Goal: Find contact information: Find contact information

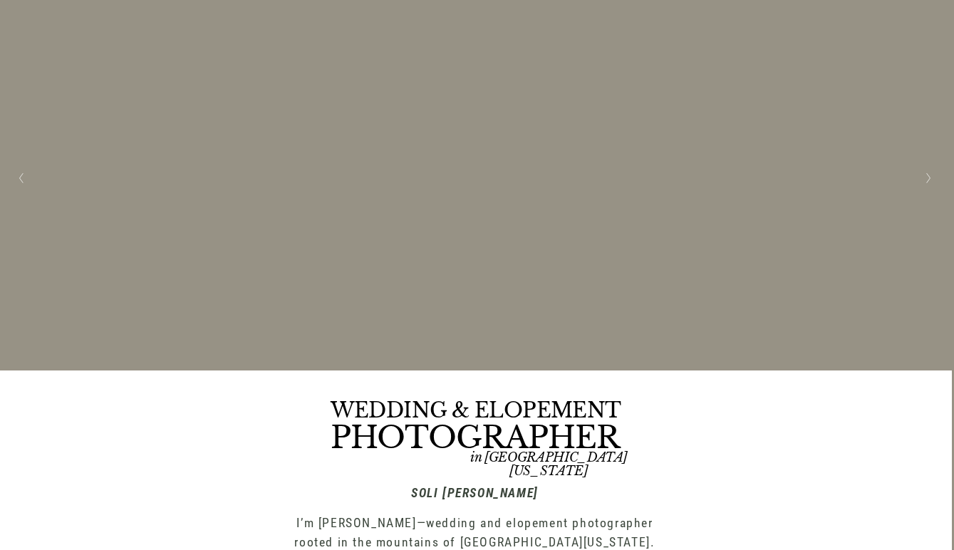
scroll to position [0, 2]
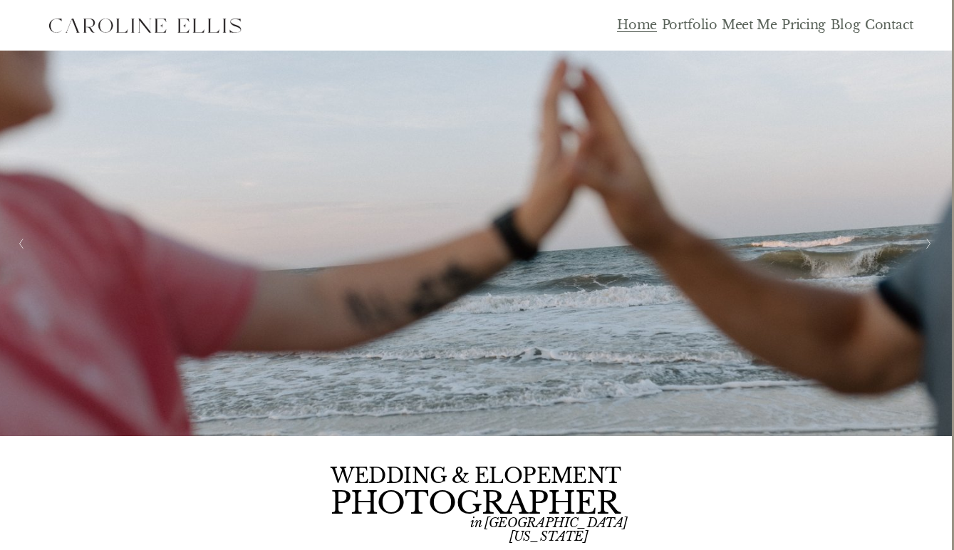
click at [692, 32] on link "Portfolio" at bounding box center [690, 25] width 56 height 16
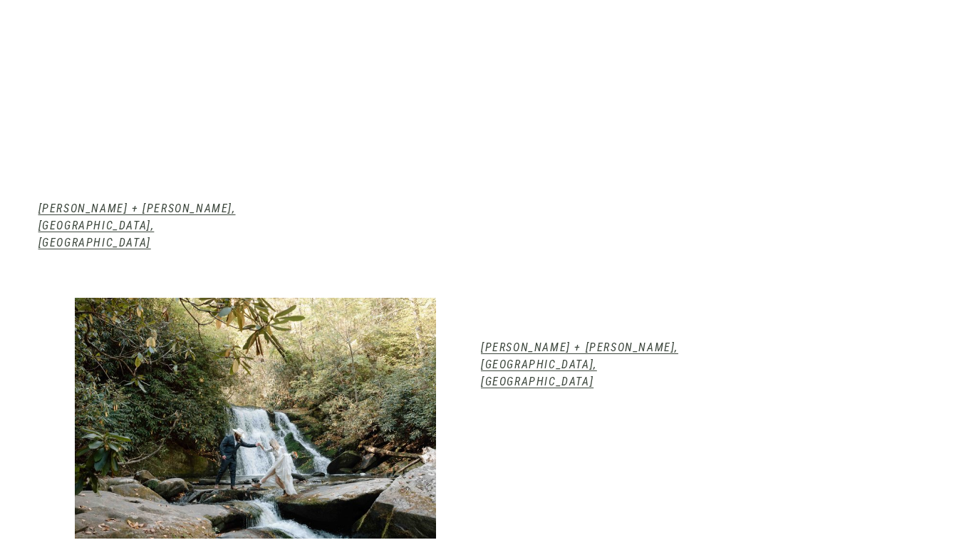
scroll to position [1386, 0]
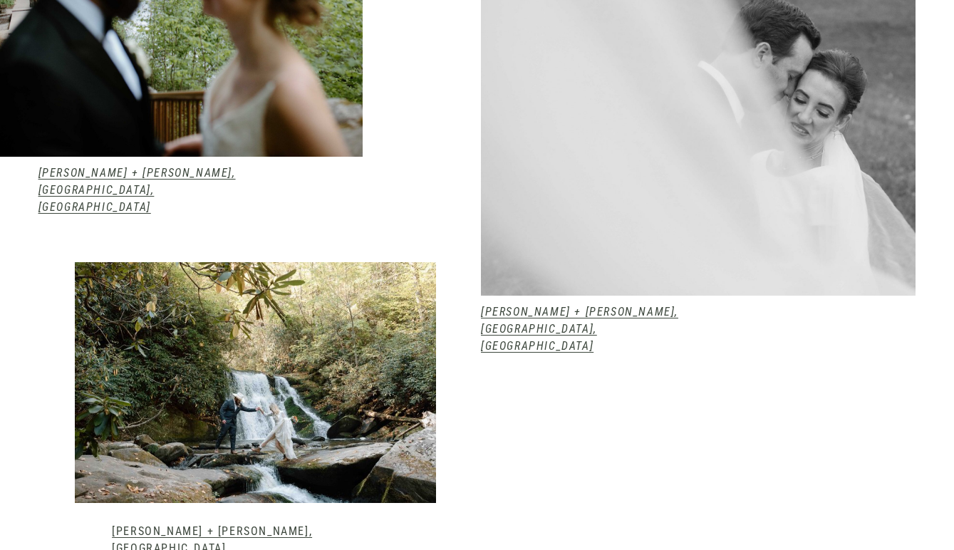
click at [571, 305] on em "Rita + Evan, Waynesville, NC" at bounding box center [579, 329] width 197 height 48
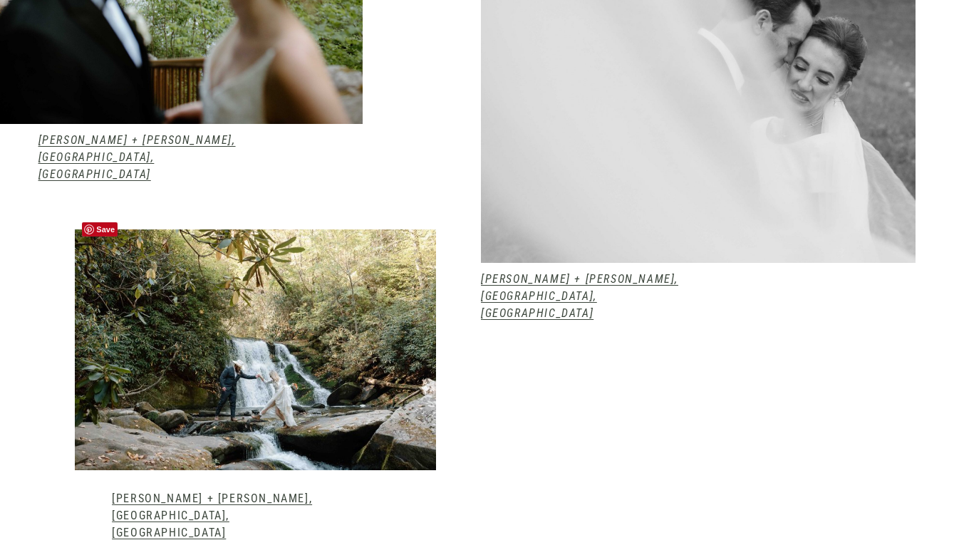
scroll to position [1425, 0]
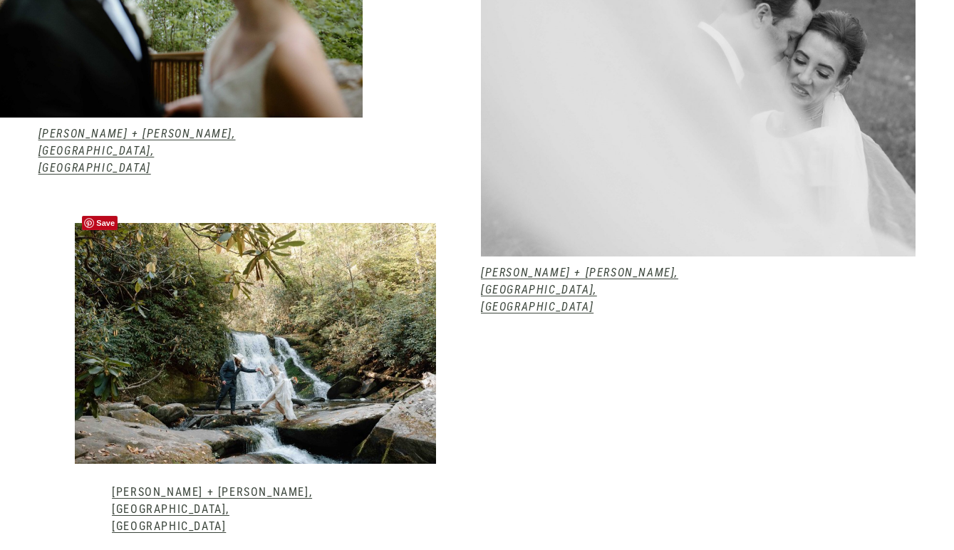
click at [322, 261] on div at bounding box center [255, 343] width 361 height 241
click at [254, 485] on link "Kelsey + Mark, Robbinsville, NC" at bounding box center [212, 509] width 200 height 48
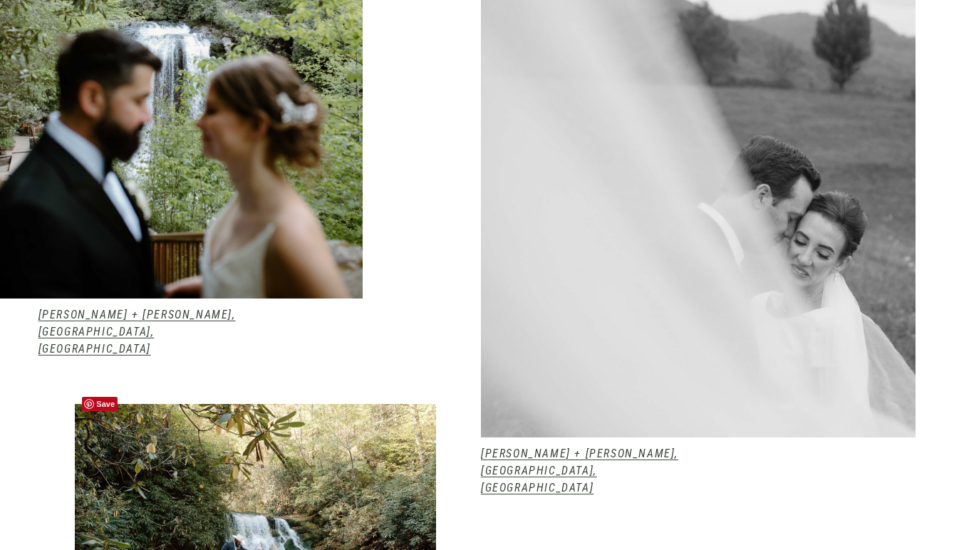
scroll to position [902, 0]
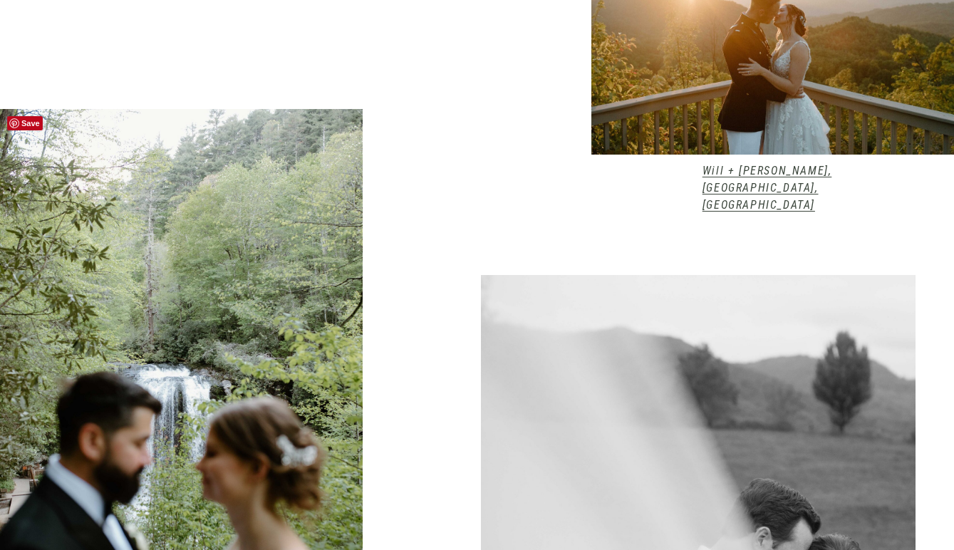
click at [228, 347] on div at bounding box center [181, 375] width 363 height 532
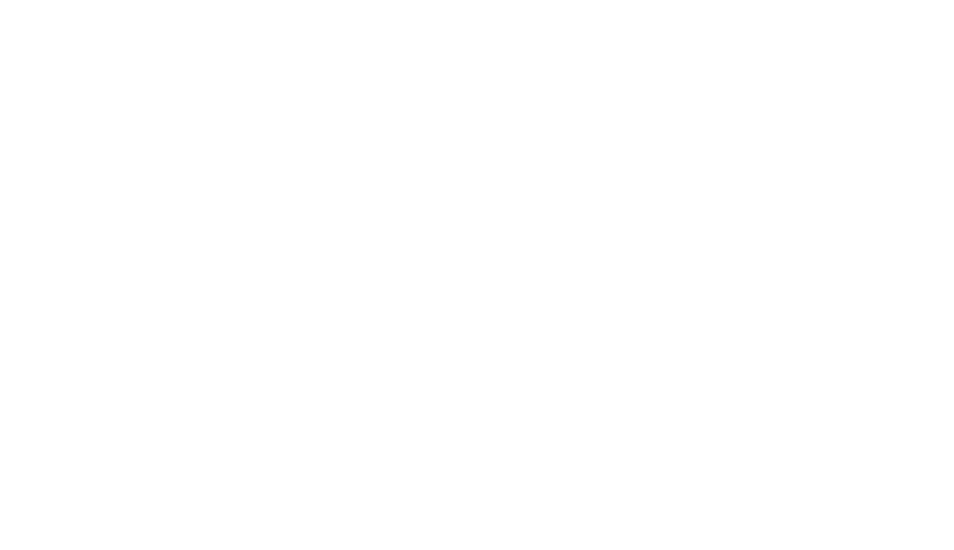
scroll to position [6434, 0]
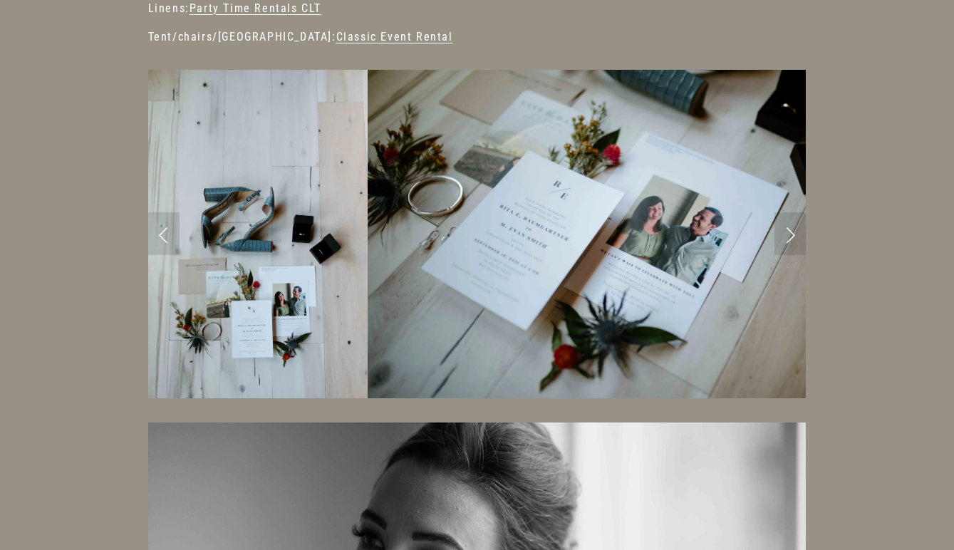
scroll to position [627, 0]
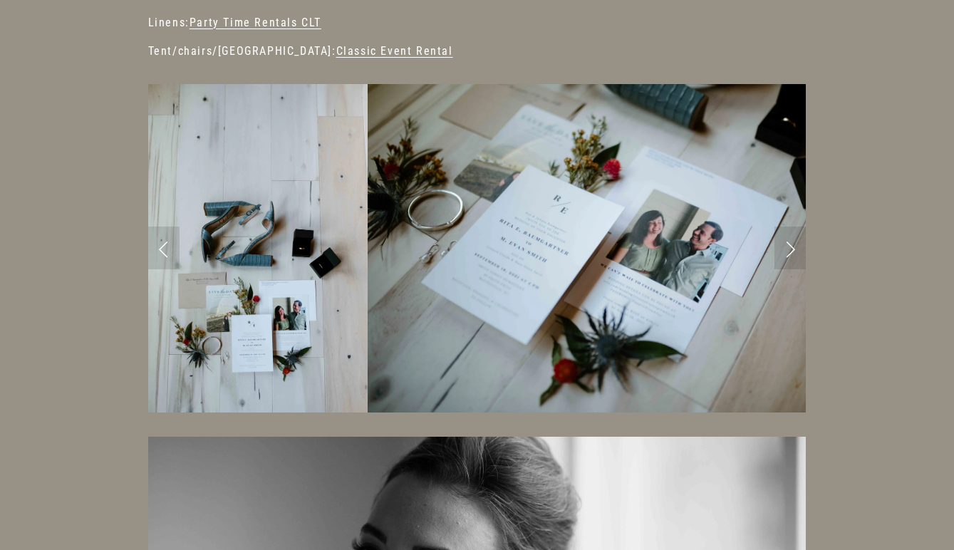
click at [806, 227] on link "Next Slide" at bounding box center [789, 248] width 31 height 43
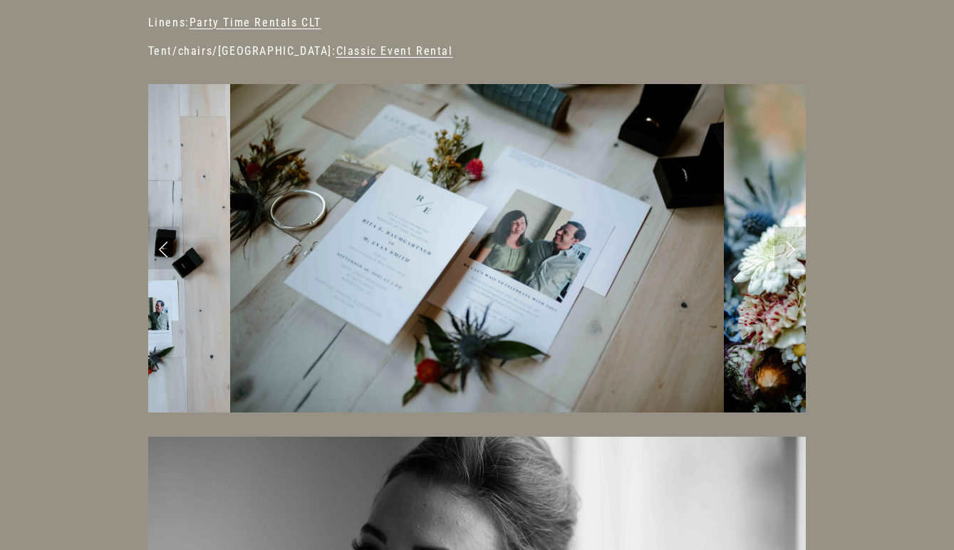
click at [798, 227] on link "Next Slide" at bounding box center [789, 248] width 31 height 43
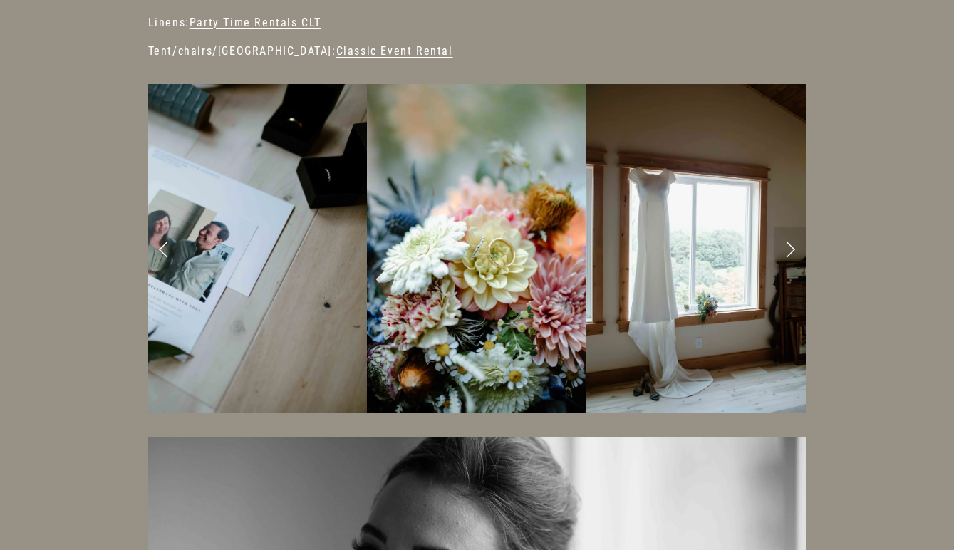
click at [798, 227] on link "Next Slide" at bounding box center [789, 248] width 31 height 43
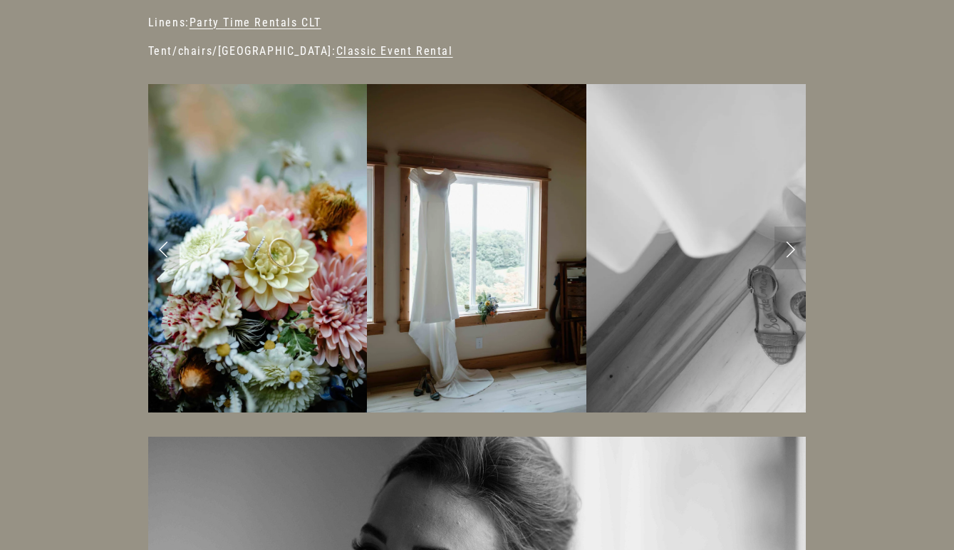
click at [798, 227] on link "Next Slide" at bounding box center [789, 248] width 31 height 43
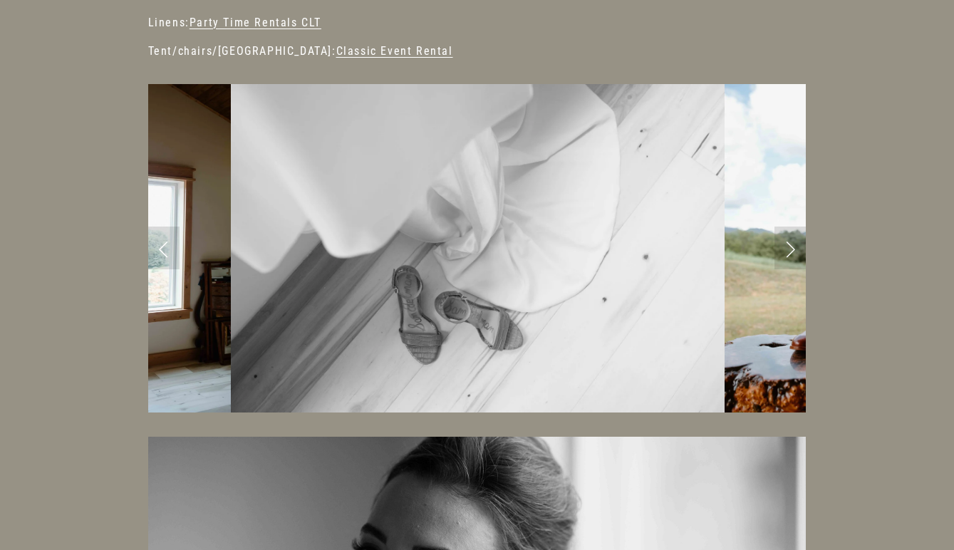
click at [798, 227] on link "Next Slide" at bounding box center [789, 248] width 31 height 43
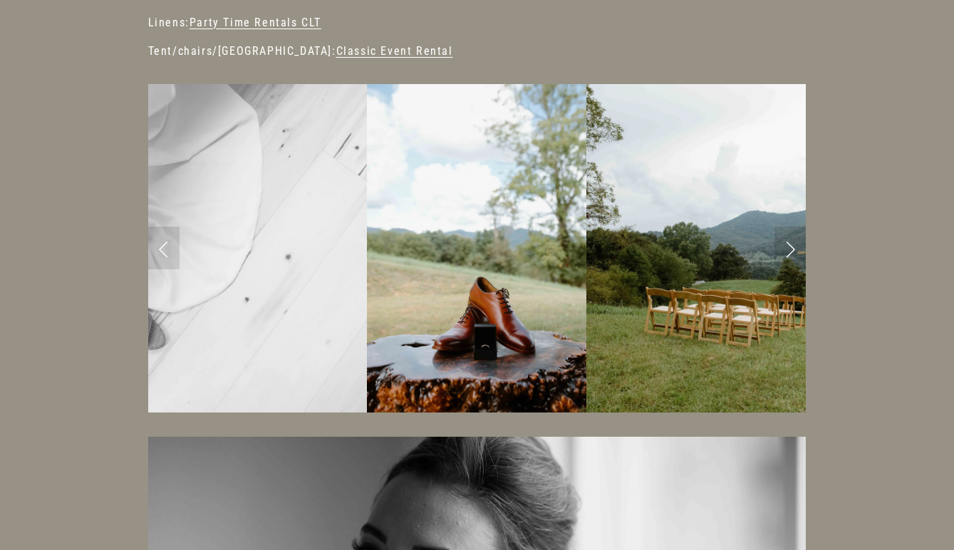
click at [798, 227] on link "Next Slide" at bounding box center [789, 248] width 31 height 43
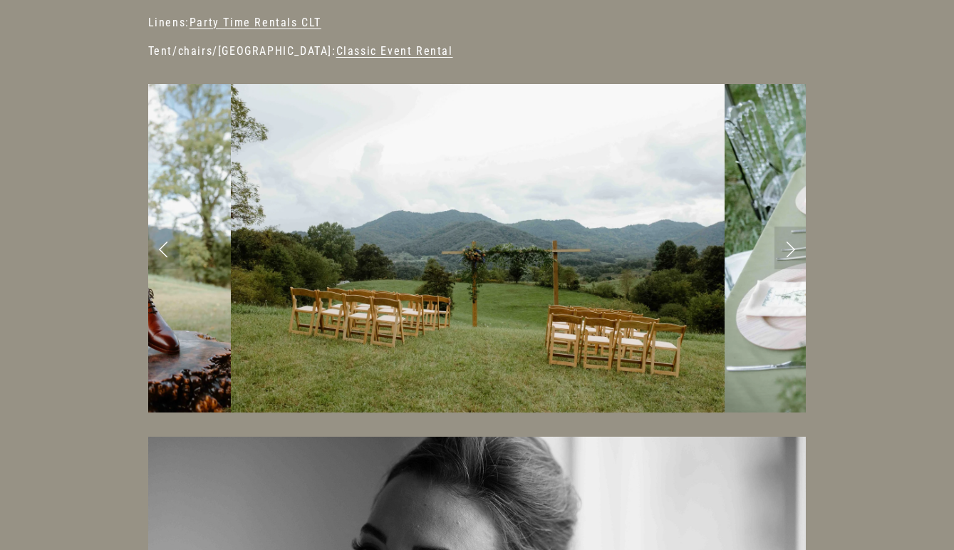
click at [798, 227] on link "Next Slide" at bounding box center [789, 248] width 31 height 43
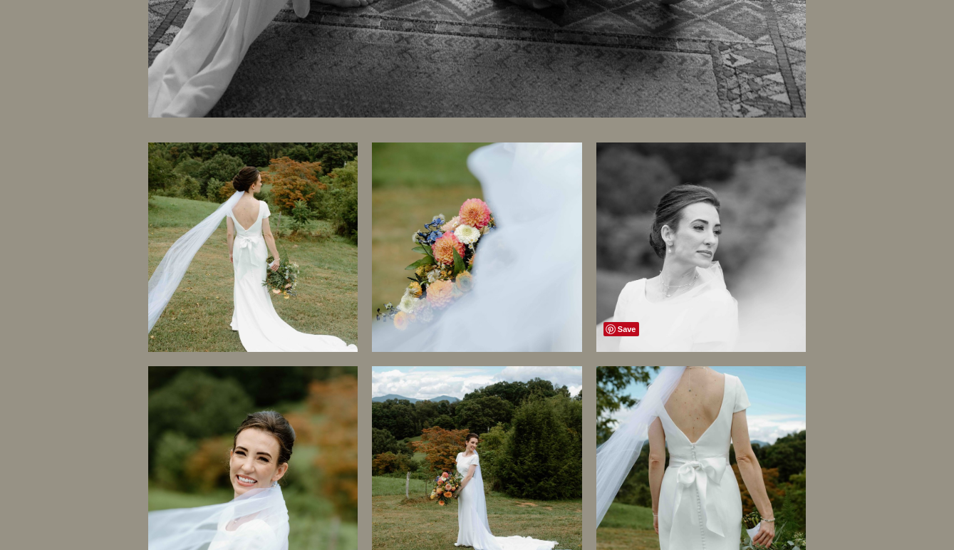
scroll to position [5119, 0]
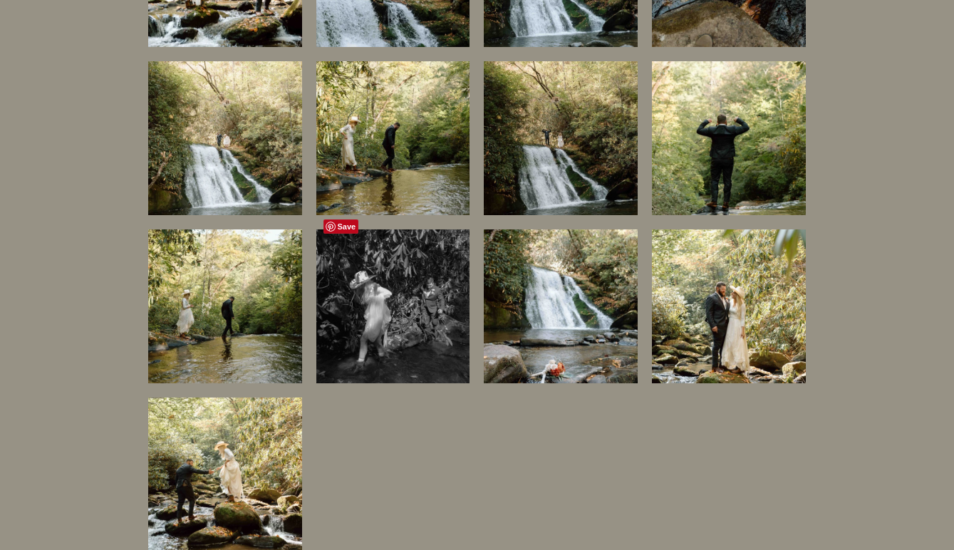
scroll to position [11064, 0]
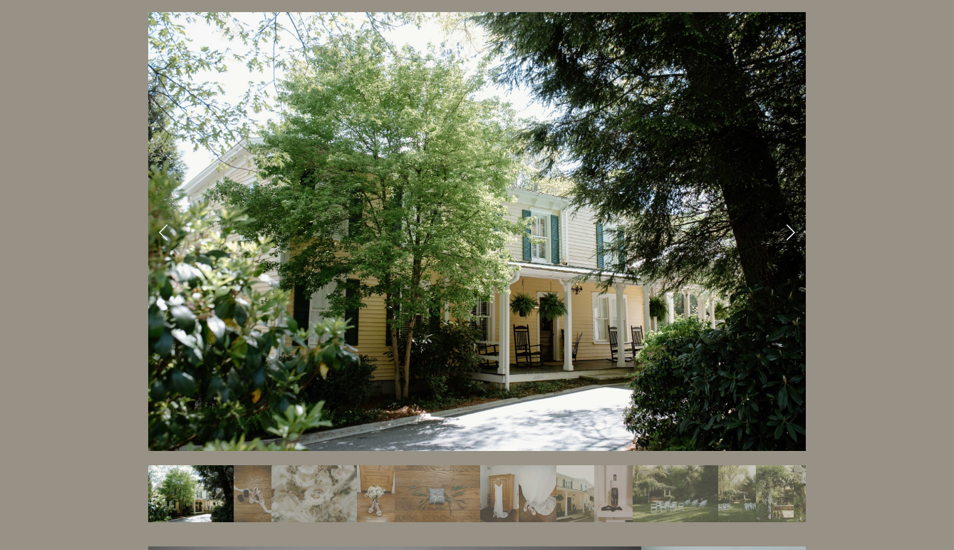
scroll to position [1462, 0]
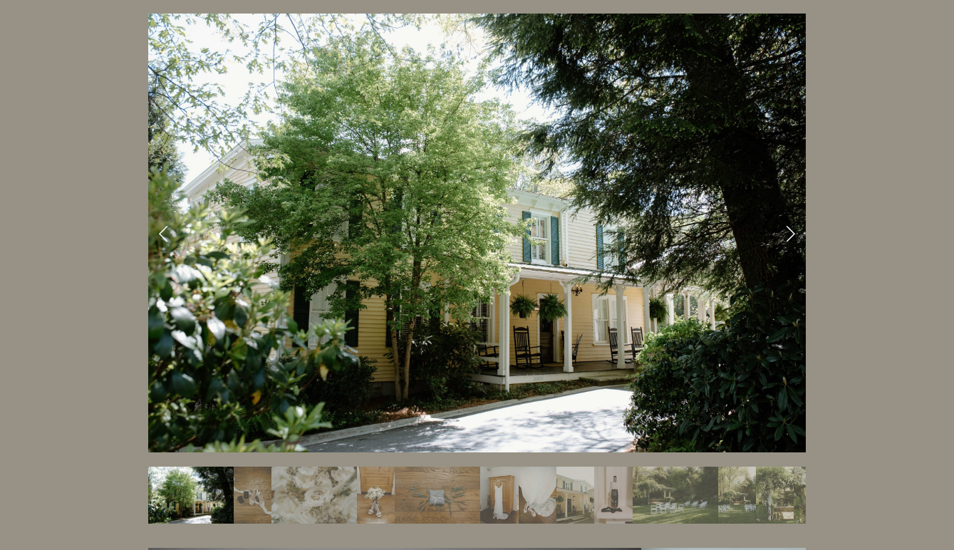
click at [402, 467] on img "Slide 5" at bounding box center [437, 495] width 85 height 57
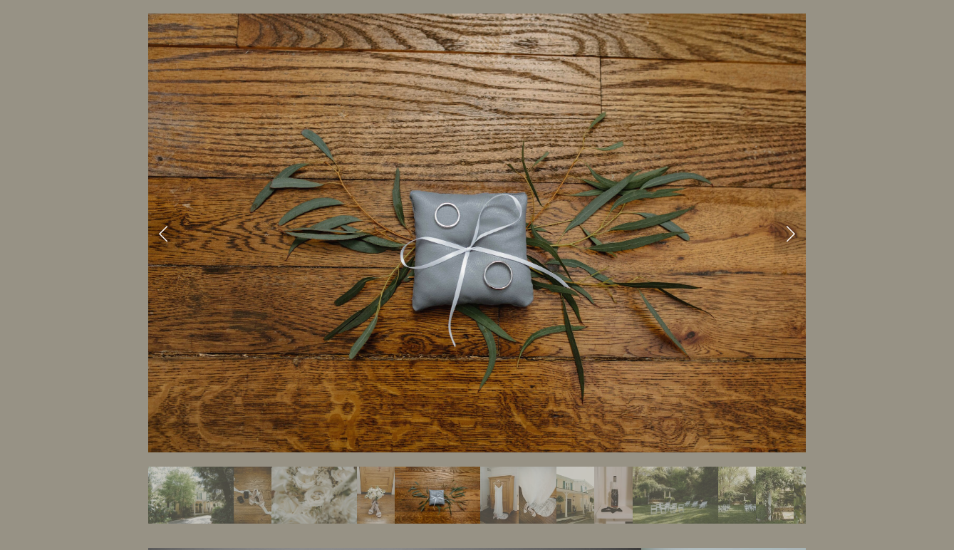
click at [377, 467] on img "Slide 4" at bounding box center [376, 495] width 38 height 57
click at [510, 467] on img "Slide 6" at bounding box center [499, 495] width 38 height 57
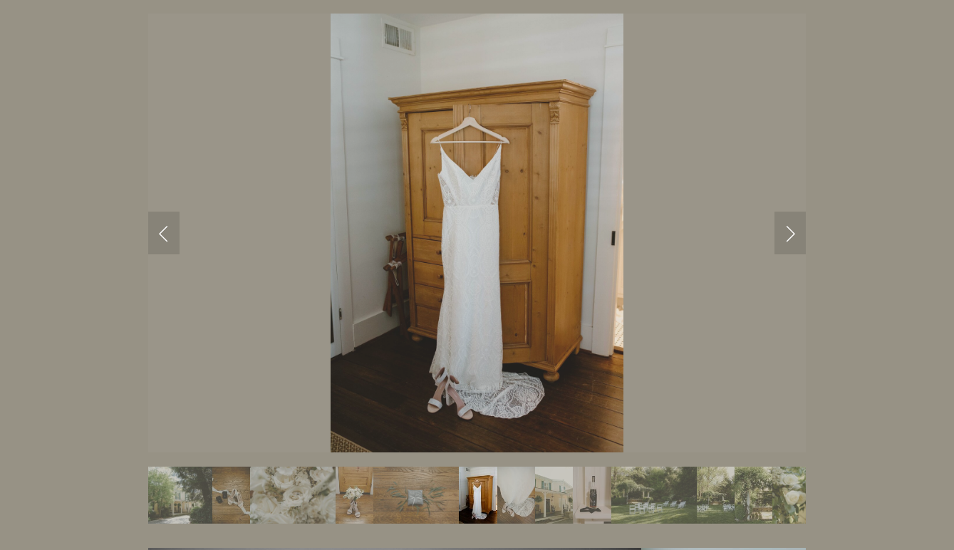
click at [570, 467] on img "Slide 8" at bounding box center [554, 495] width 38 height 57
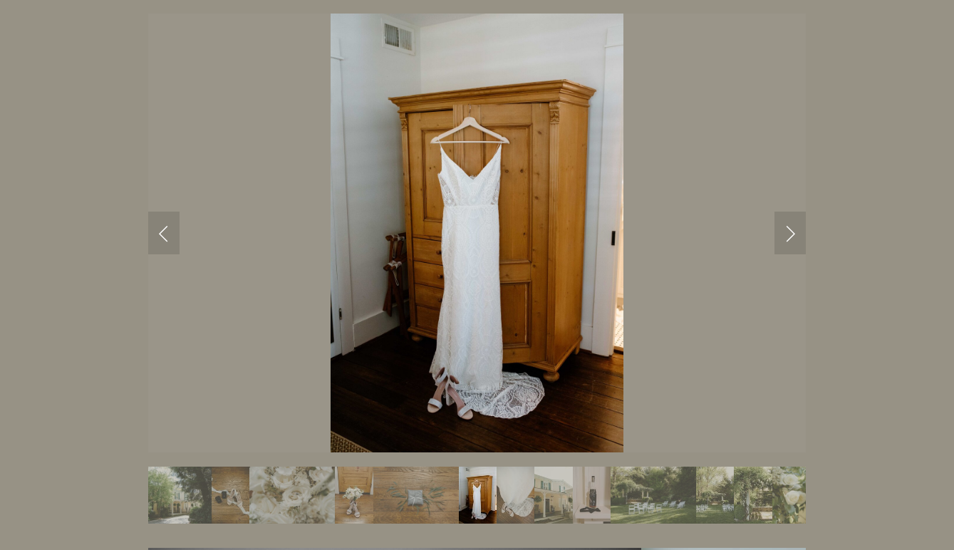
click at [528, 467] on img "Slide 7" at bounding box center [515, 495] width 38 height 57
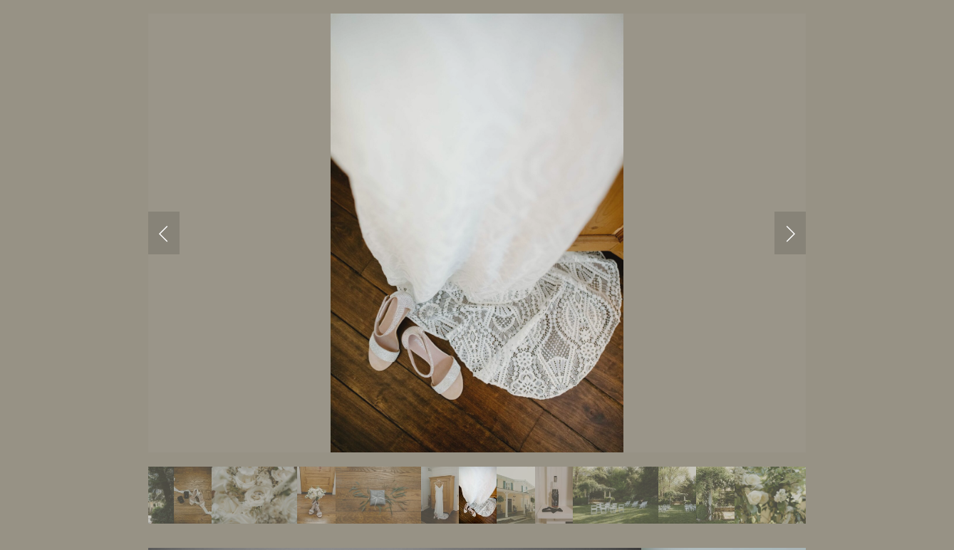
click at [582, 467] on img "Slide 10" at bounding box center [615, 495] width 85 height 57
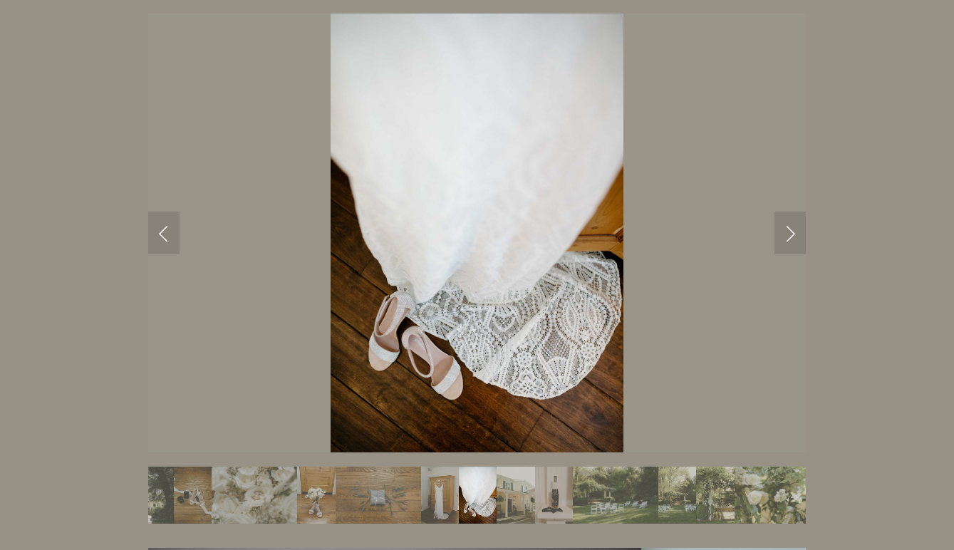
click at [603, 467] on img "Slide 10" at bounding box center [615, 495] width 85 height 57
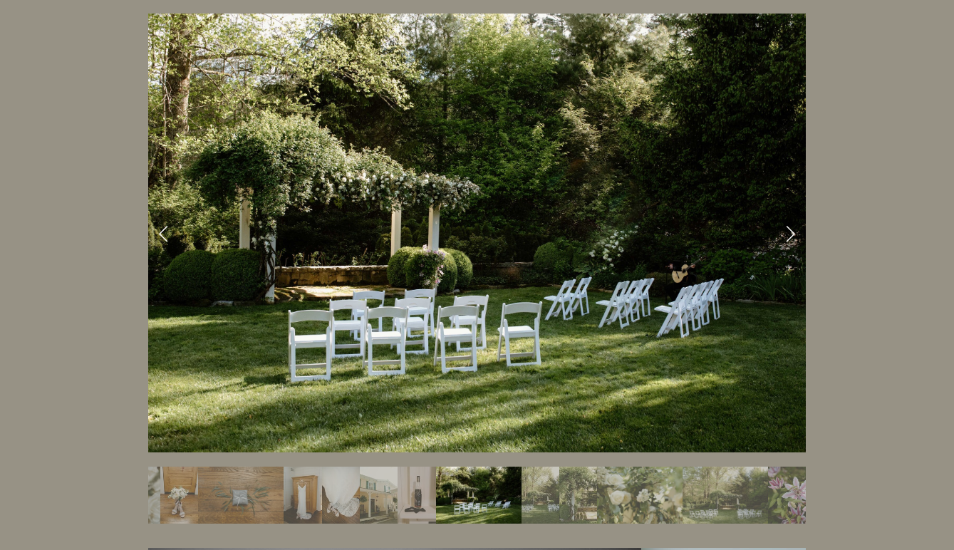
click at [628, 467] on img "Slide 13" at bounding box center [639, 495] width 85 height 57
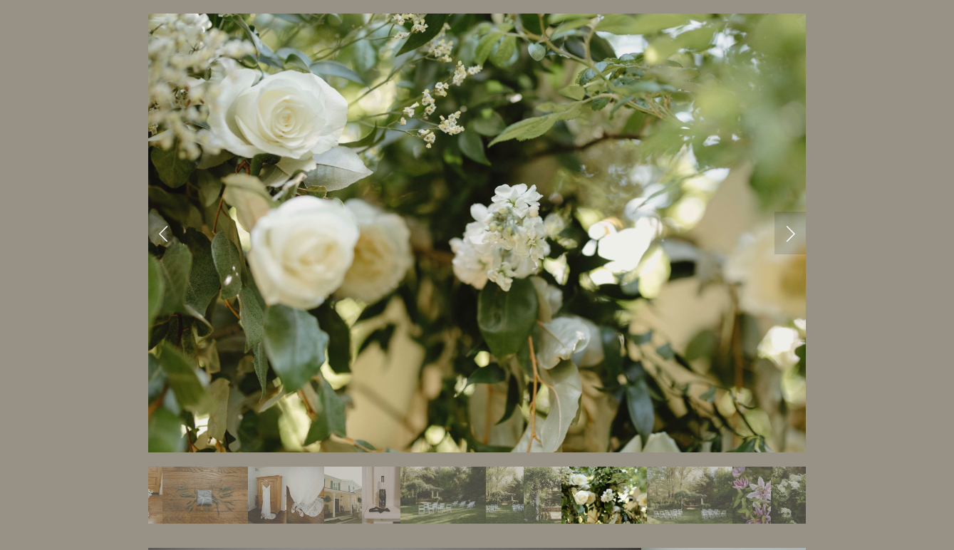
click at [667, 467] on img "Slide 14" at bounding box center [689, 495] width 85 height 57
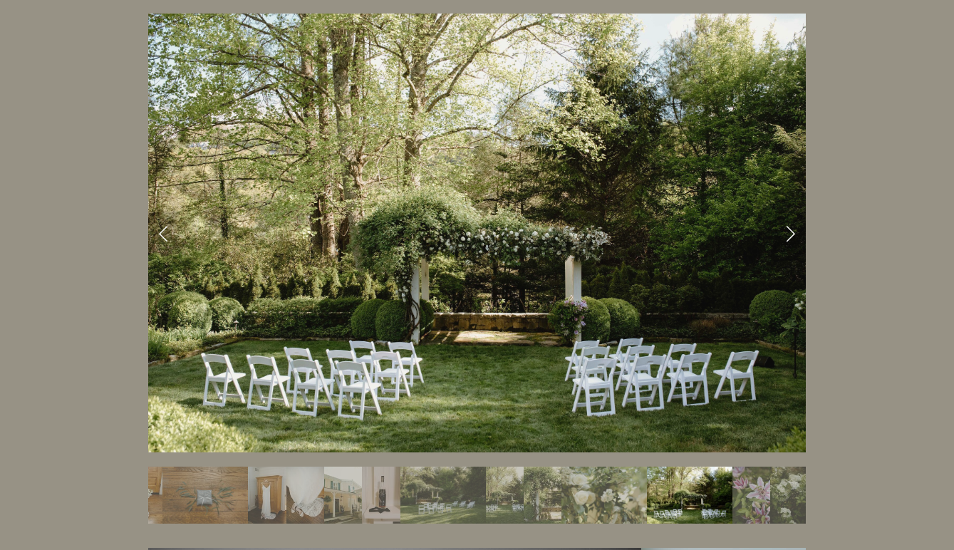
click at [732, 467] on img "Slide 14" at bounding box center [689, 495] width 85 height 57
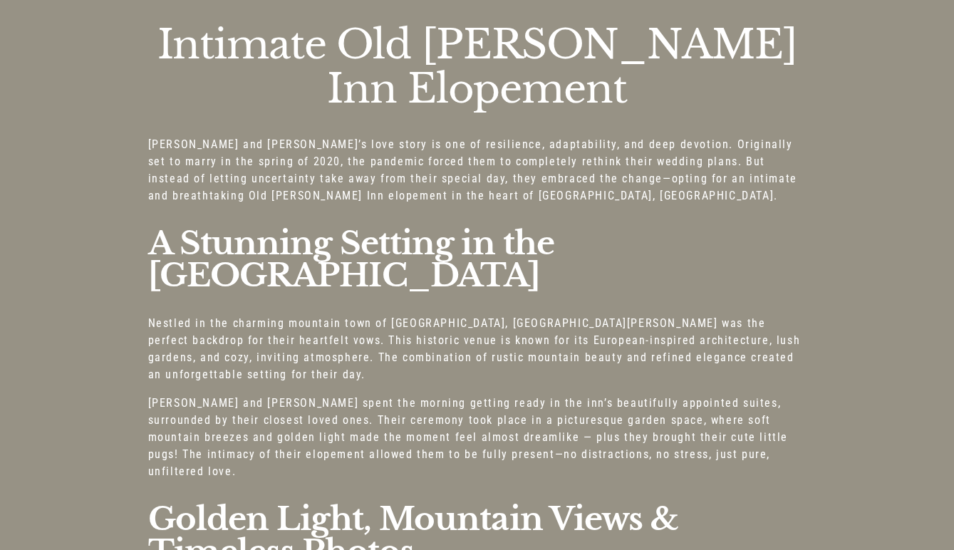
scroll to position [0, 0]
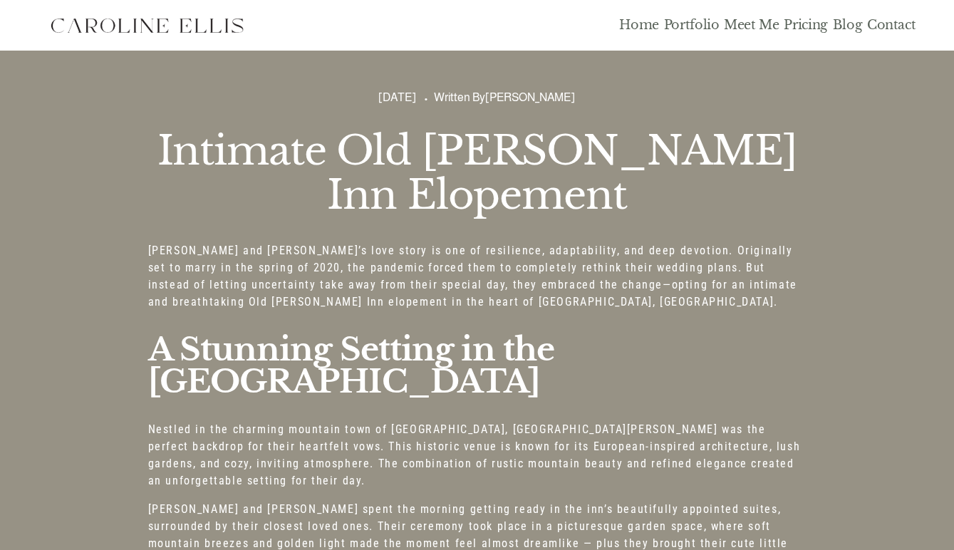
click at [809, 26] on link "Pricing" at bounding box center [806, 25] width 44 height 16
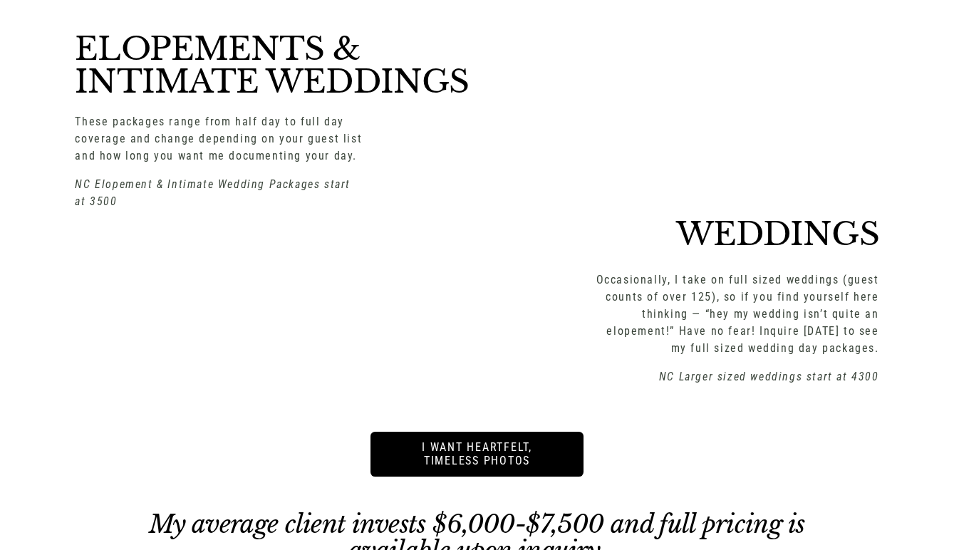
scroll to position [1781, 0]
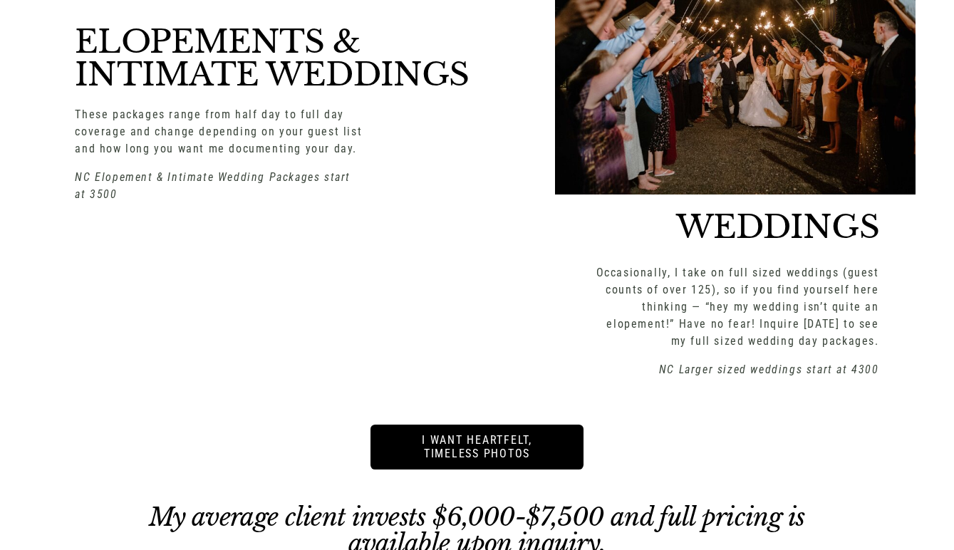
click at [822, 361] on p "NC Larger sized weddings start at 4300" at bounding box center [734, 369] width 287 height 17
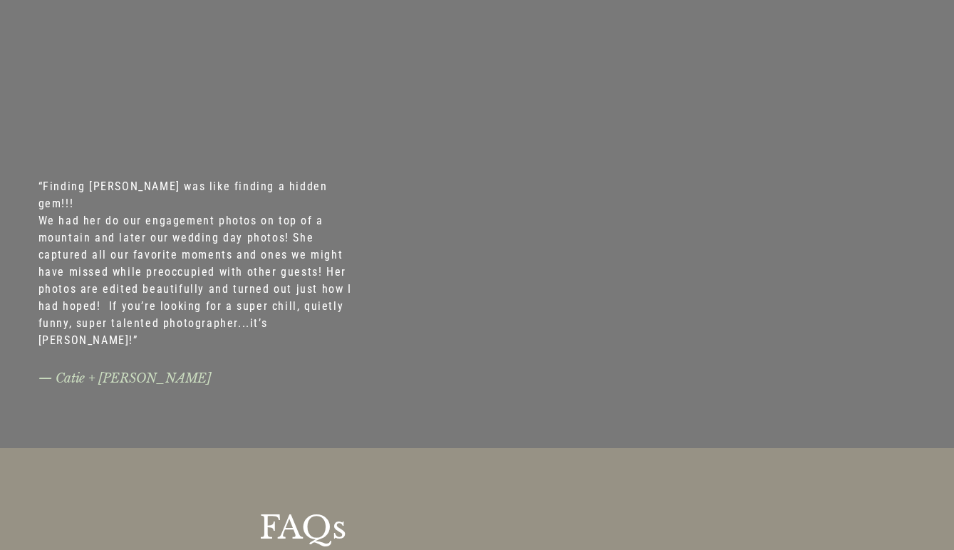
scroll to position [6940, 0]
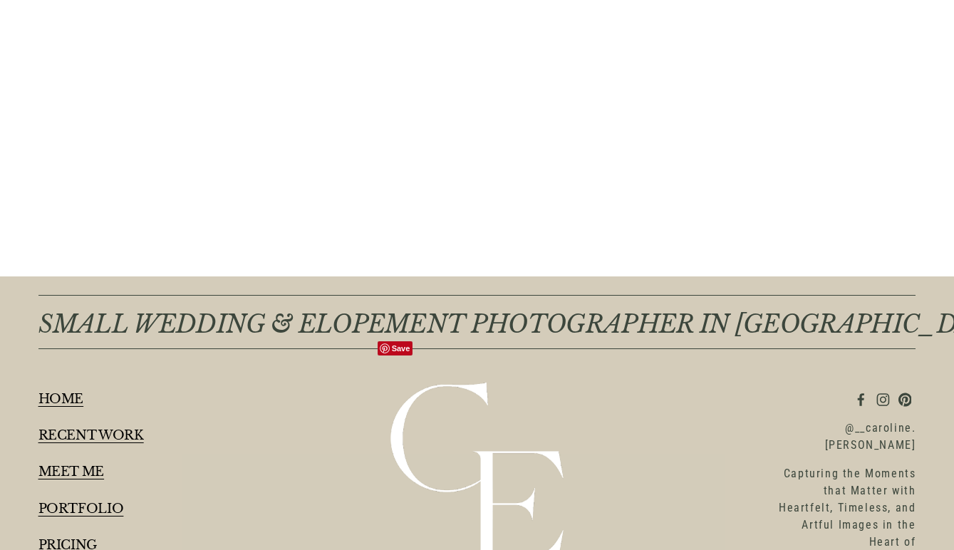
scroll to position [1914, 0]
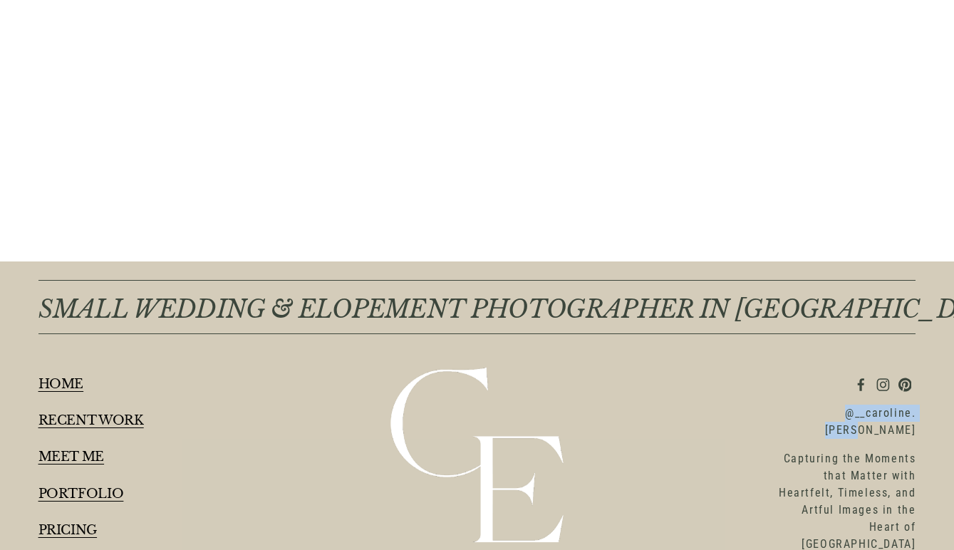
drag, startPoint x: 917, startPoint y: 386, endPoint x: 797, endPoint y: 385, distance: 119.7
click at [797, 385] on div "SMALL WEDDING & ELOPEMENT PHOTOGRAPHER IN [GEOGRAPHIC_DATA], [GEOGRAPHIC_DATA] …" at bounding box center [477, 422] width 954 height 303
copy p "@__caroline.[PERSON_NAME]"
